Goal: Navigation & Orientation: Find specific page/section

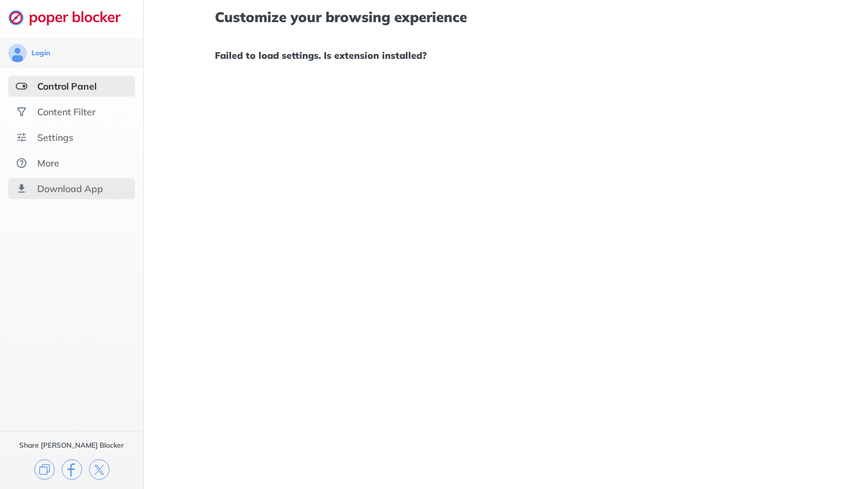
click at [79, 189] on div "Download App" at bounding box center [70, 189] width 66 height 12
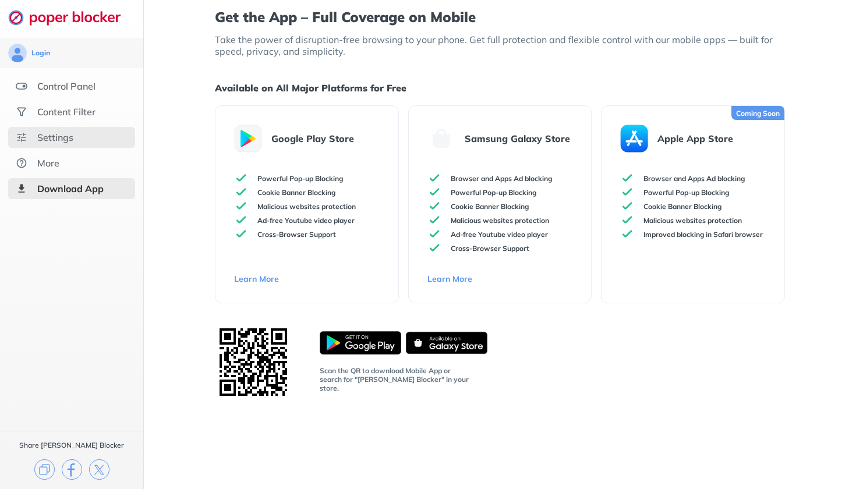
click at [58, 130] on div "Settings" at bounding box center [71, 137] width 127 height 21
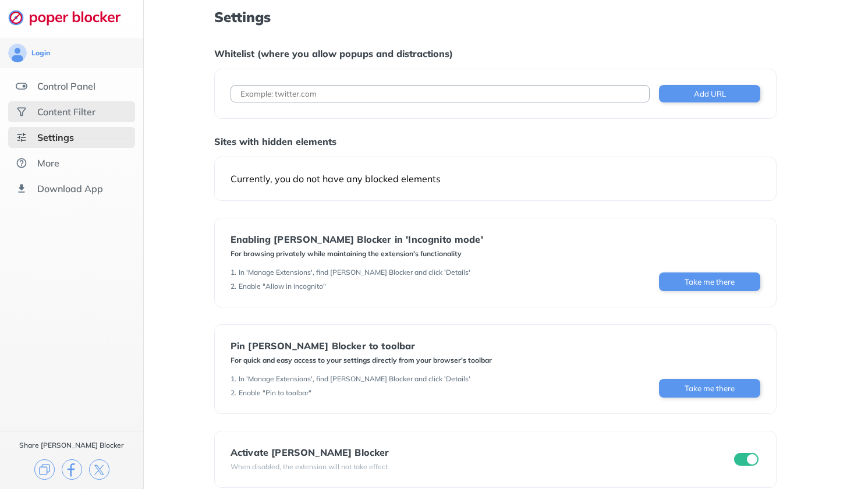
click at [58, 110] on div "Content Filter" at bounding box center [66, 112] width 58 height 12
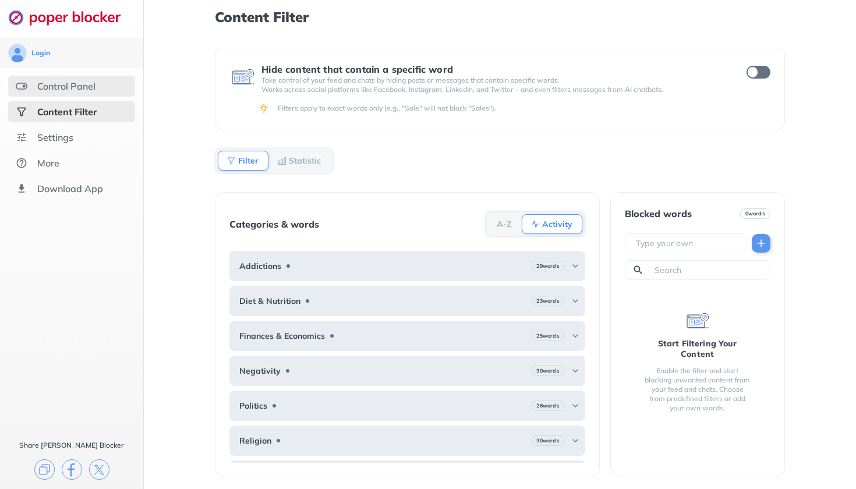
click at [65, 87] on div "Control Panel" at bounding box center [66, 86] width 58 height 12
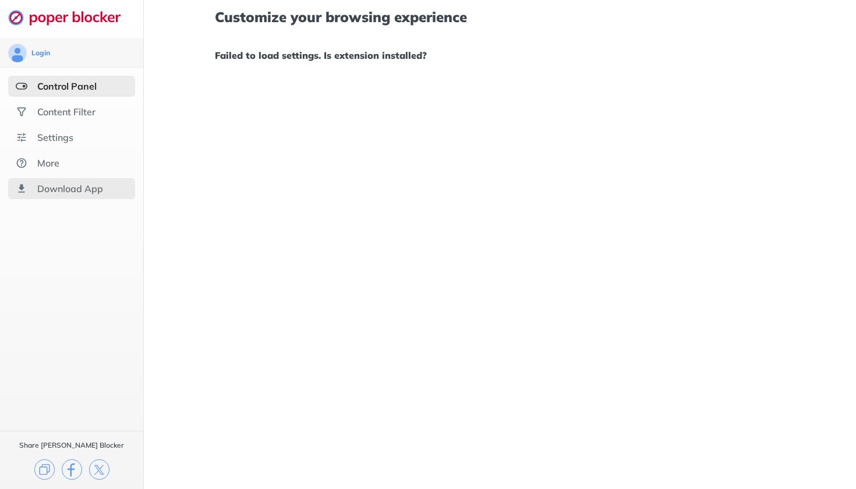
click at [82, 192] on div "Download App" at bounding box center [70, 189] width 66 height 12
